Goal: Information Seeking & Learning: Learn about a topic

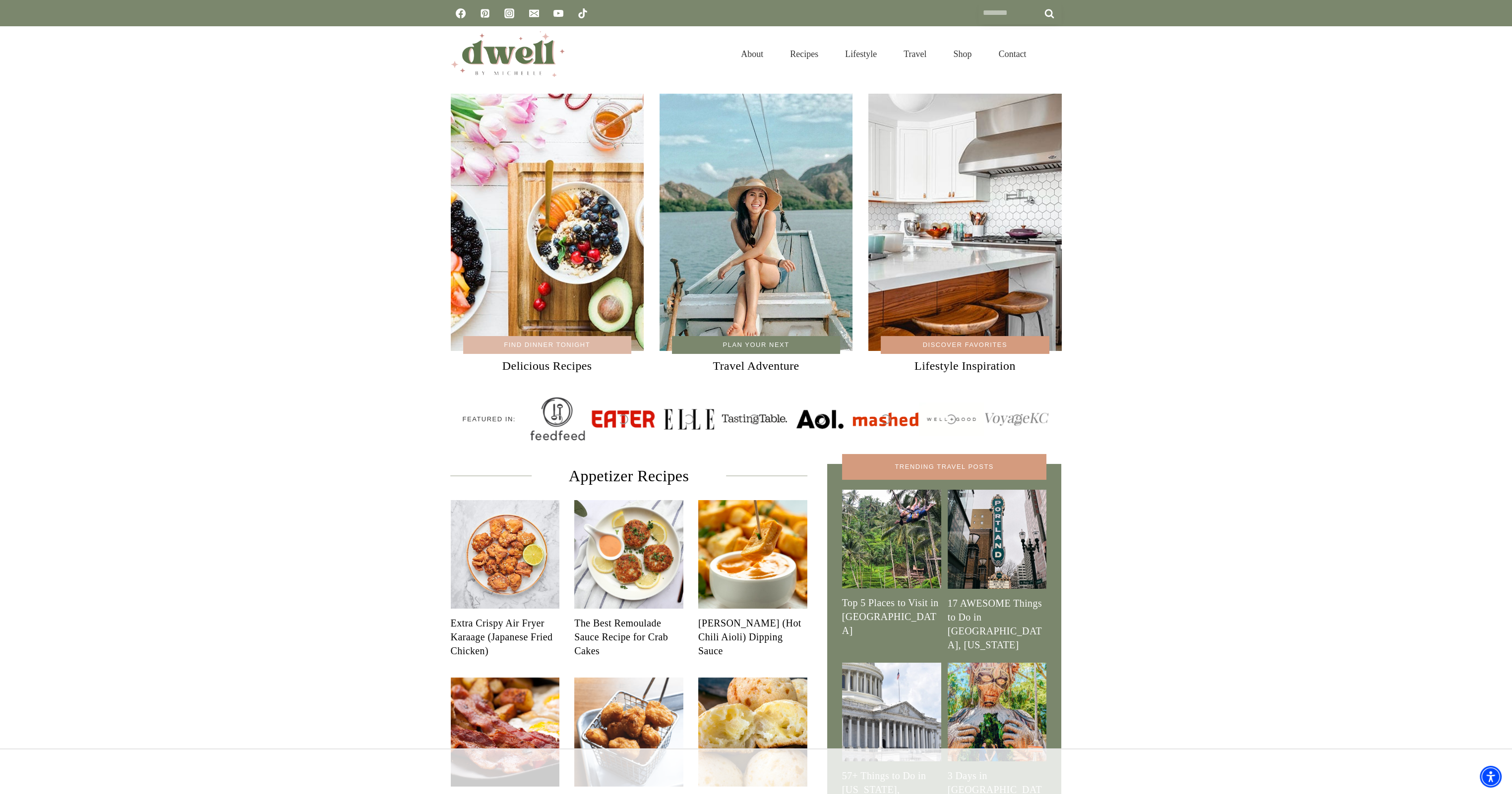
click at [994, 18] on input "Search for:" at bounding box center [1019, 13] width 83 height 22
type input "*********"
click at [1037, 2] on input "******" at bounding box center [1049, 13] width 24 height 22
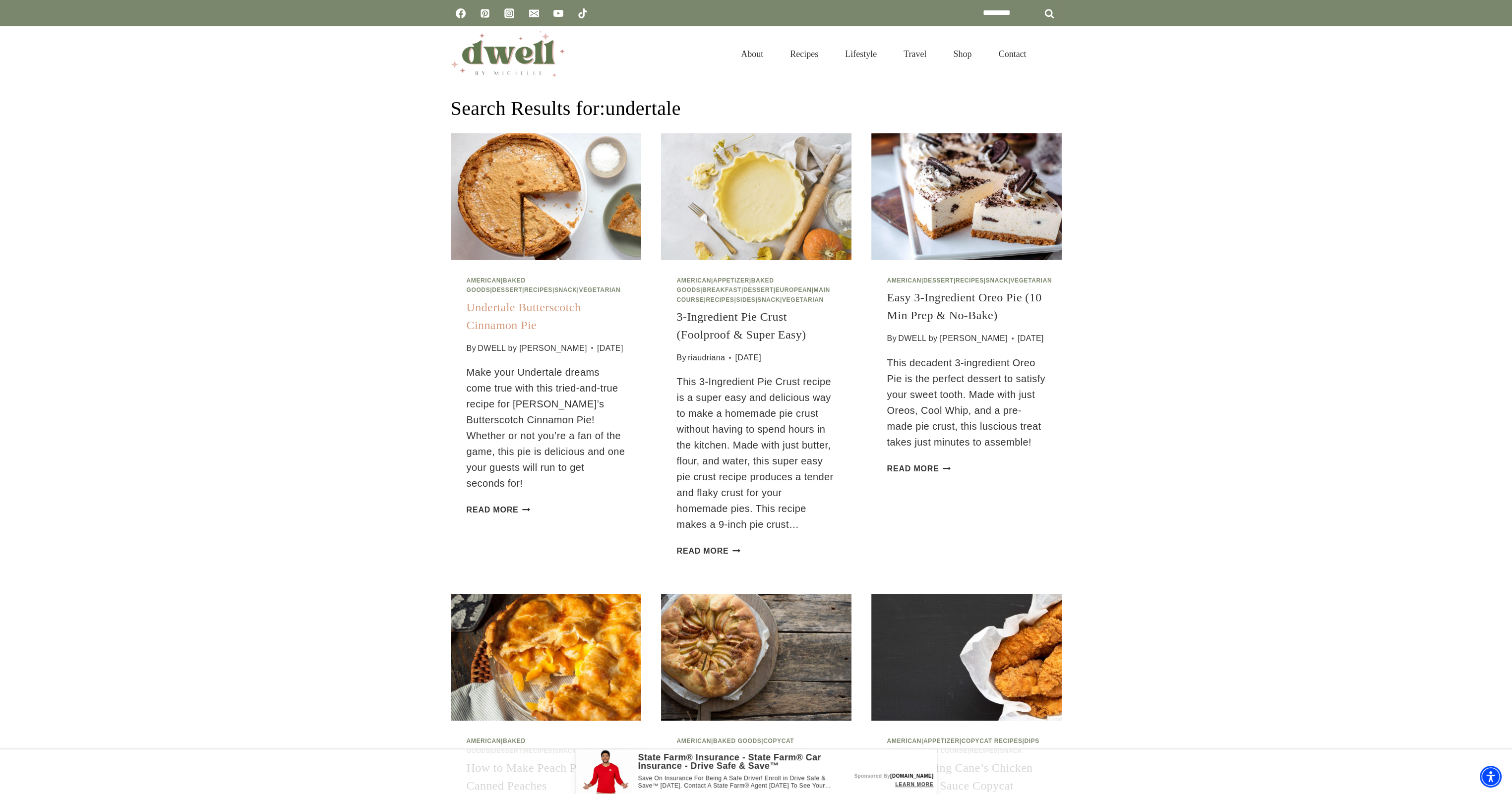
click at [505, 314] on link "Undertale Butterscotch Cinnamon Pie" at bounding box center [524, 316] width 115 height 31
